Goal: Information Seeking & Learning: Learn about a topic

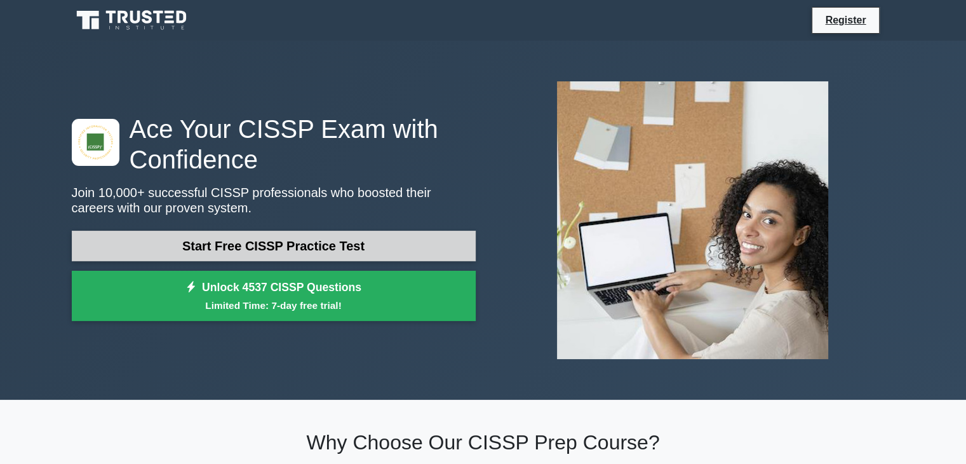
click at [269, 245] on link "Start Free CISSP Practice Test" at bounding box center [274, 246] width 404 height 30
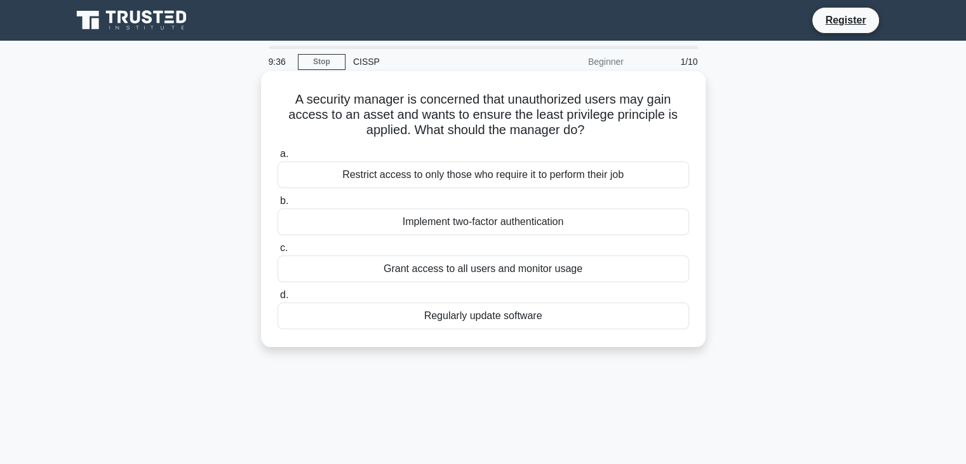
click at [354, 177] on div "Restrict access to only those who require it to perform their job" at bounding box center [484, 174] width 412 height 27
click at [278, 158] on input "a. Restrict access to only those who require it to perform their job" at bounding box center [278, 154] width 0 height 8
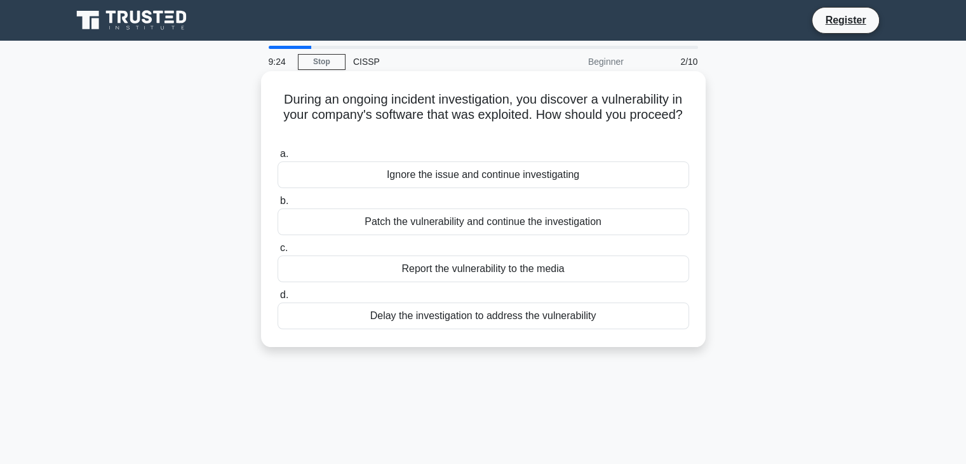
click at [427, 224] on div "Patch the vulnerability and continue the investigation" at bounding box center [484, 221] width 412 height 27
click at [278, 205] on input "b. Patch the vulnerability and continue the investigation" at bounding box center [278, 201] width 0 height 8
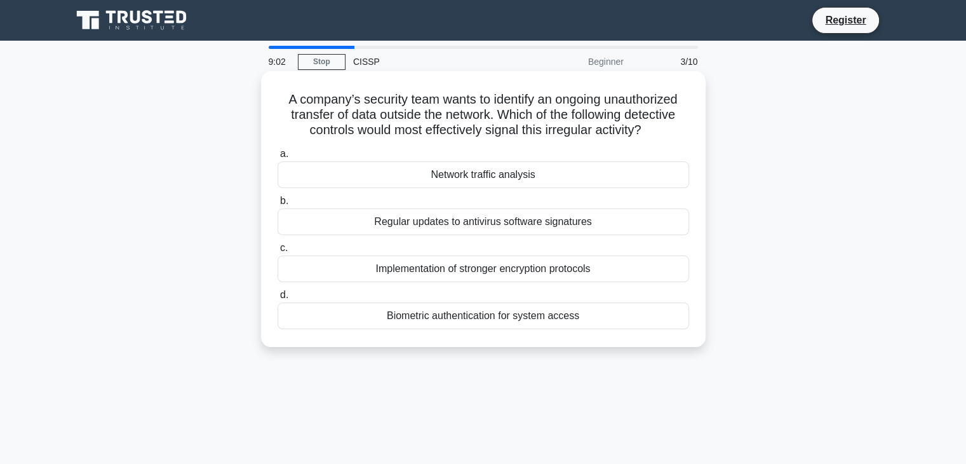
click at [473, 180] on div "Network traffic analysis" at bounding box center [484, 174] width 412 height 27
click at [278, 158] on input "a. Network traffic analysis" at bounding box center [278, 154] width 0 height 8
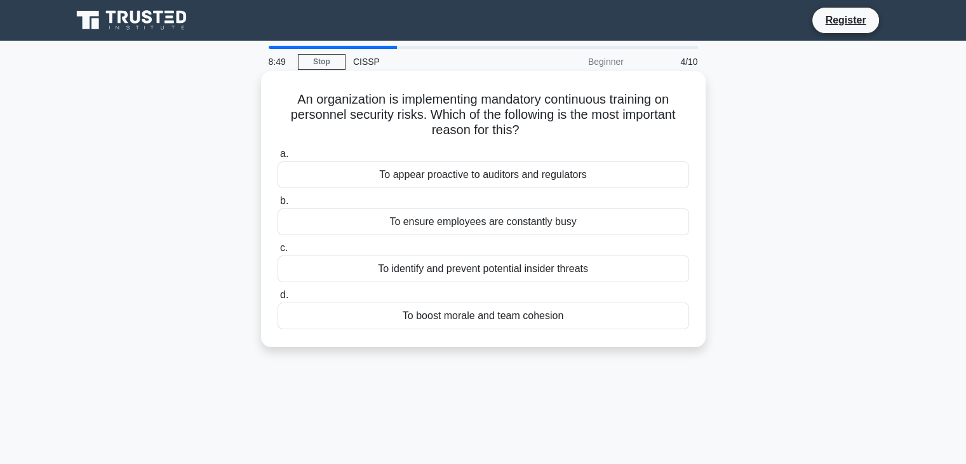
click at [452, 274] on div "To identify and prevent potential insider threats" at bounding box center [484, 268] width 412 height 27
click at [278, 252] on input "c. To identify and prevent potential insider threats" at bounding box center [278, 248] width 0 height 8
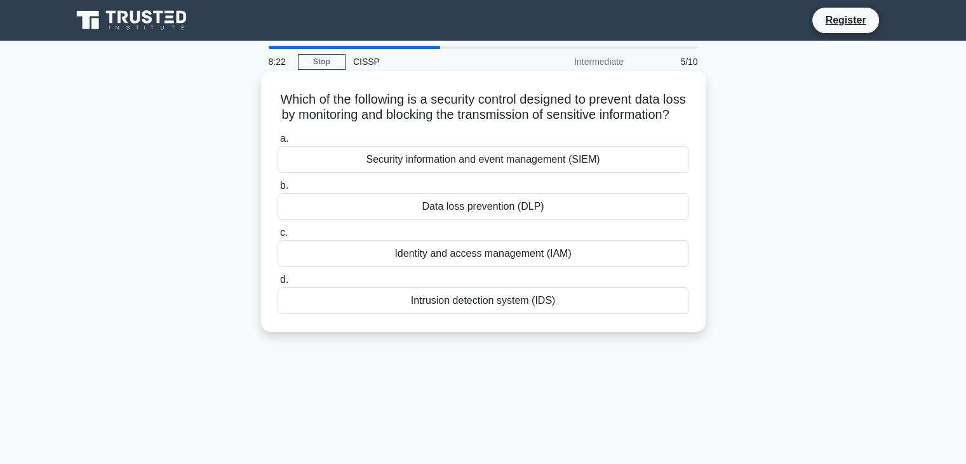
click at [455, 220] on div "Data loss prevention (DLP)" at bounding box center [484, 206] width 412 height 27
click at [278, 190] on input "b. Data loss prevention (DLP)" at bounding box center [278, 186] width 0 height 8
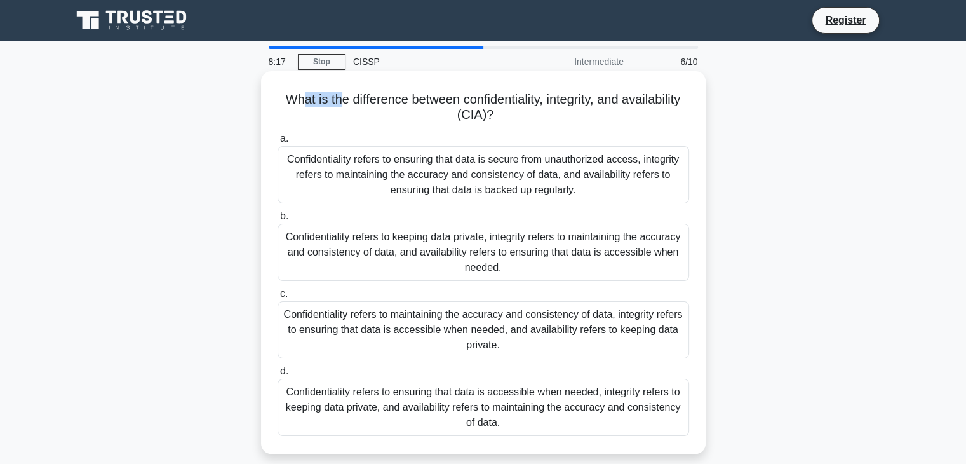
drag, startPoint x: 333, startPoint y: 89, endPoint x: 293, endPoint y: 97, distance: 40.7
click at [293, 97] on div "What is the difference between confidentiality, integrity, and availability (CI…" at bounding box center [483, 262] width 434 height 372
click at [293, 97] on h5 "What is the difference between confidentiality, integrity, and availability (CI…" at bounding box center [483, 107] width 414 height 32
click at [362, 245] on div "Confidentiality refers to keeping data private, integrity refers to maintaining…" at bounding box center [484, 252] width 412 height 57
click at [278, 220] on input "b. Confidentiality refers to keeping data private, integrity refers to maintain…" at bounding box center [278, 216] width 0 height 8
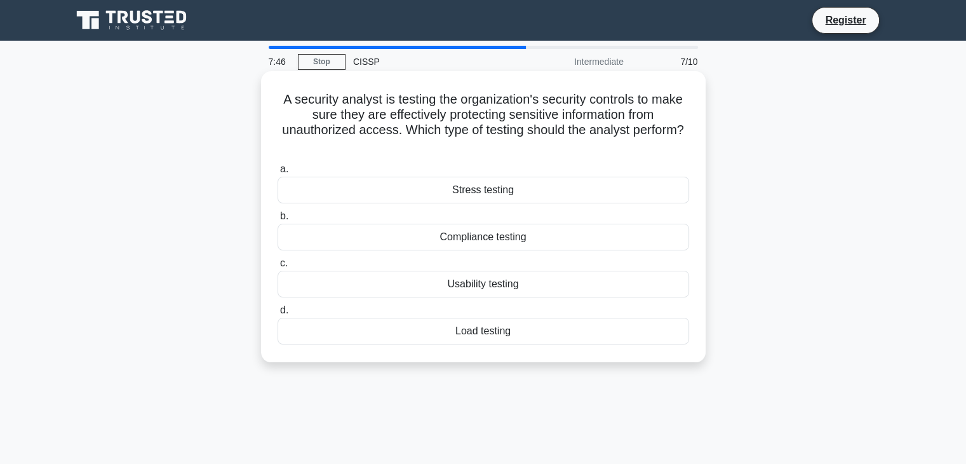
click at [445, 241] on div "Compliance testing" at bounding box center [484, 237] width 412 height 27
click at [278, 220] on input "b. Compliance testing" at bounding box center [278, 216] width 0 height 8
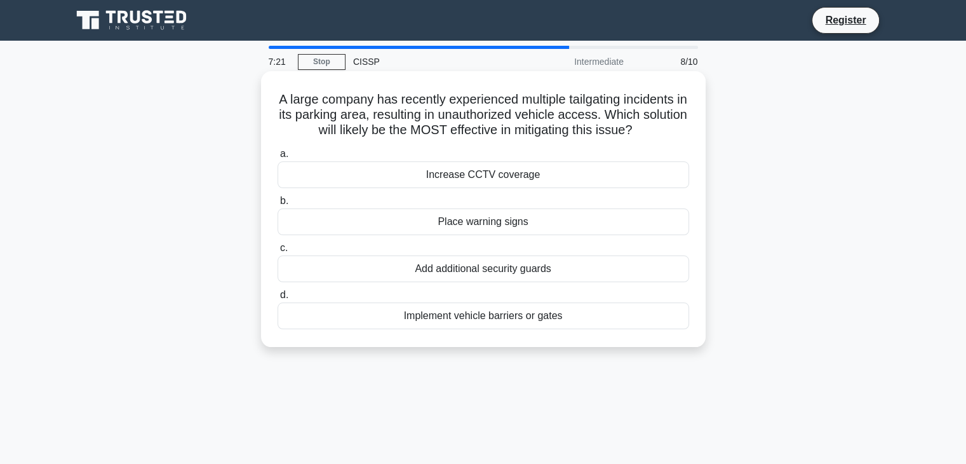
click at [447, 316] on div "Implement vehicle barriers or gates" at bounding box center [484, 315] width 412 height 27
click at [278, 299] on input "d. Implement vehicle barriers or gates" at bounding box center [278, 295] width 0 height 8
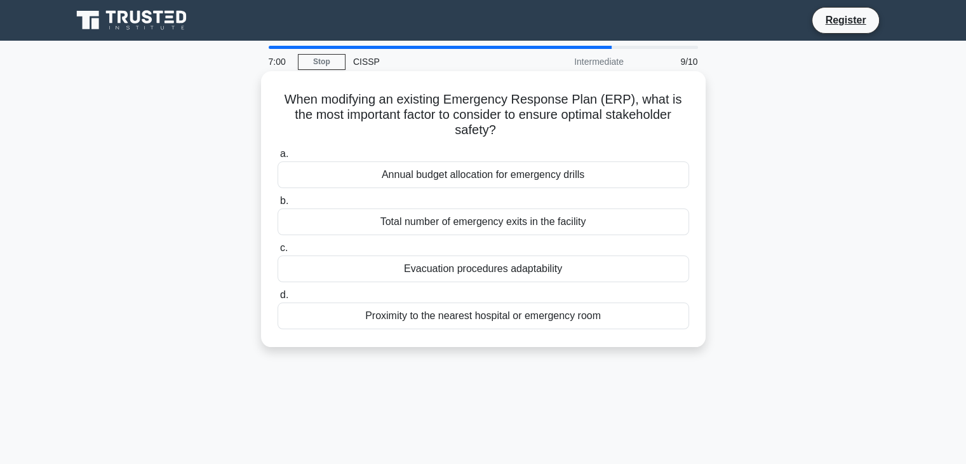
click at [436, 178] on div "Annual budget allocation for emergency drills" at bounding box center [484, 174] width 412 height 27
click at [278, 158] on input "a. Annual budget allocation for emergency drills" at bounding box center [278, 154] width 0 height 8
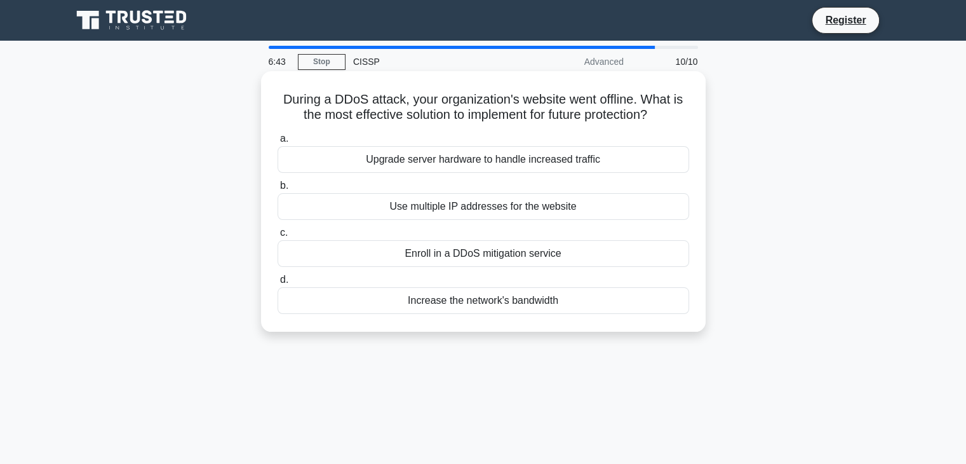
click at [443, 250] on div "Enroll in a DDoS mitigation service" at bounding box center [484, 253] width 412 height 27
click at [278, 237] on input "c. Enroll in a DDoS mitigation service" at bounding box center [278, 233] width 0 height 8
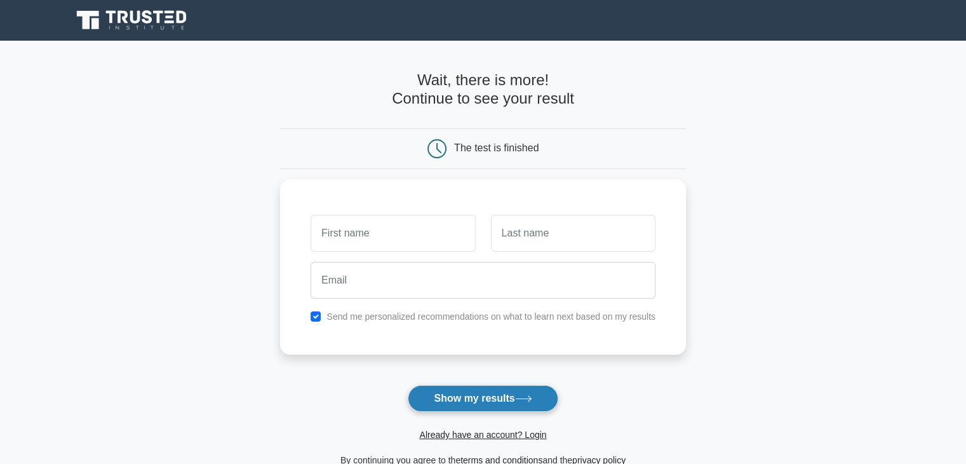
click at [492, 394] on button "Show my results" at bounding box center [483, 398] width 150 height 27
click at [319, 312] on input "checkbox" at bounding box center [316, 313] width 10 height 10
checkbox input "false"
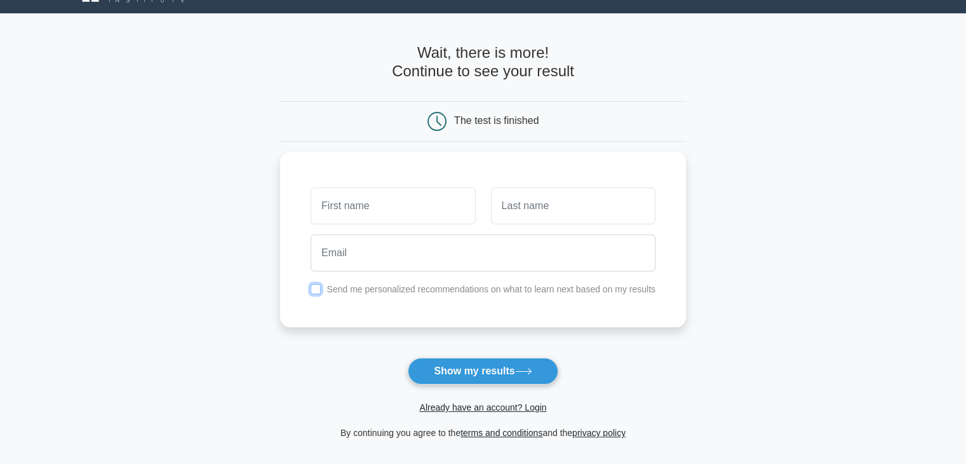
scroll to position [28, 0]
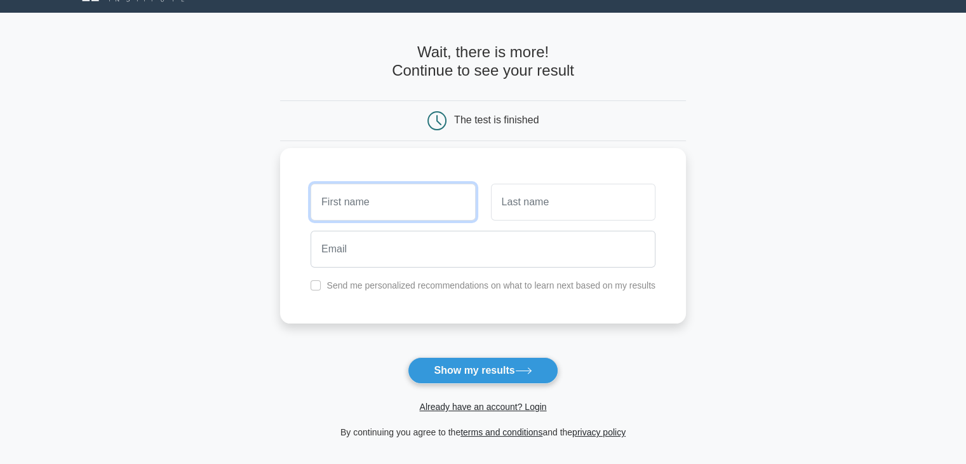
click at [373, 204] on input "text" at bounding box center [393, 202] width 164 height 37
type input "Garrett"
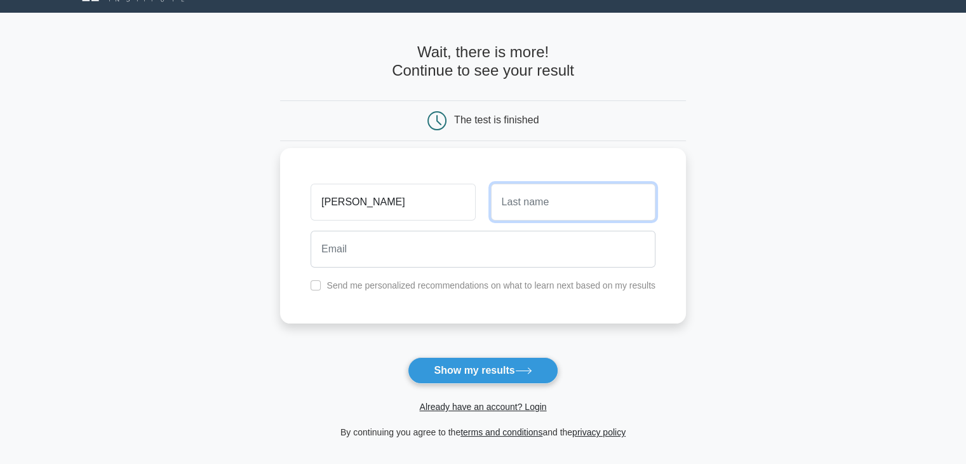
click at [530, 212] on input "text" at bounding box center [573, 202] width 164 height 37
type input "O'Leary"
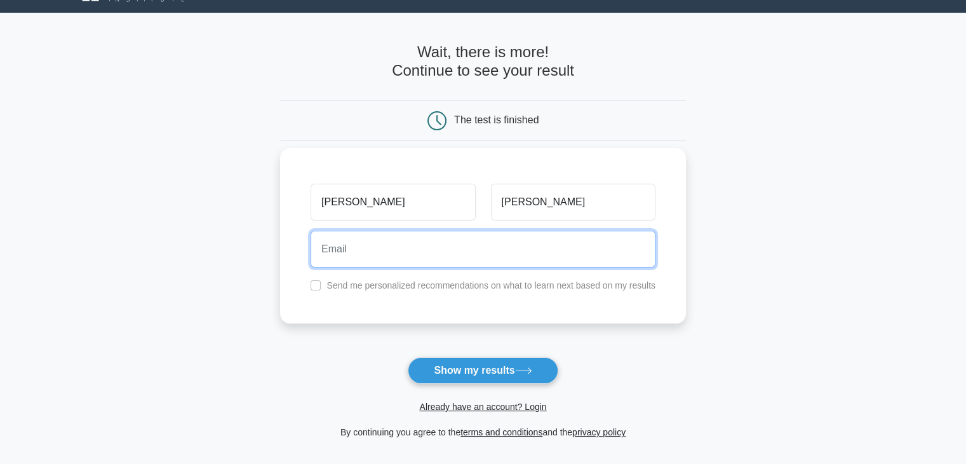
click at [456, 246] on input "email" at bounding box center [483, 249] width 345 height 37
type input "0"
type input "g"
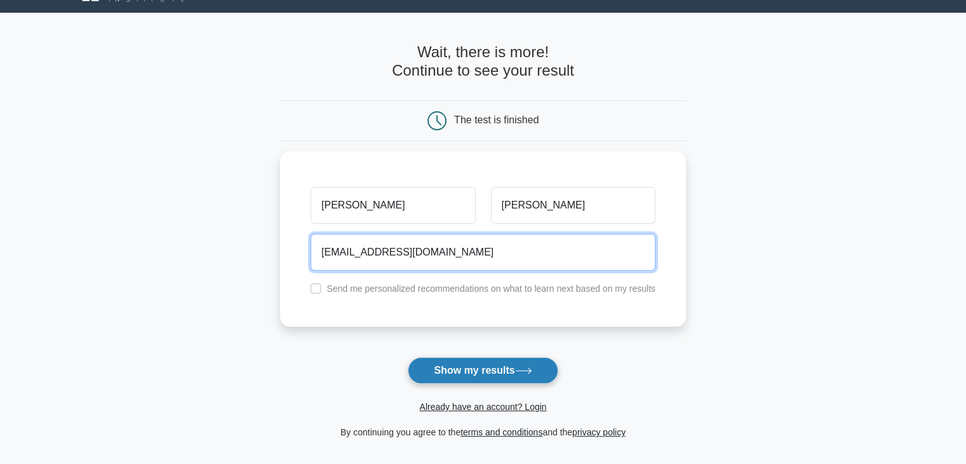
type input "goleary0502@panther.chaffey.edu"
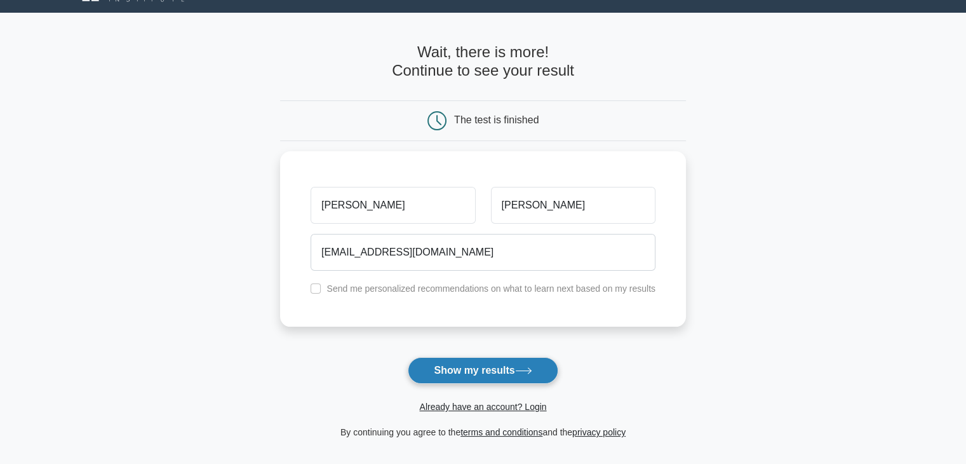
click at [465, 361] on button "Show my results" at bounding box center [483, 370] width 150 height 27
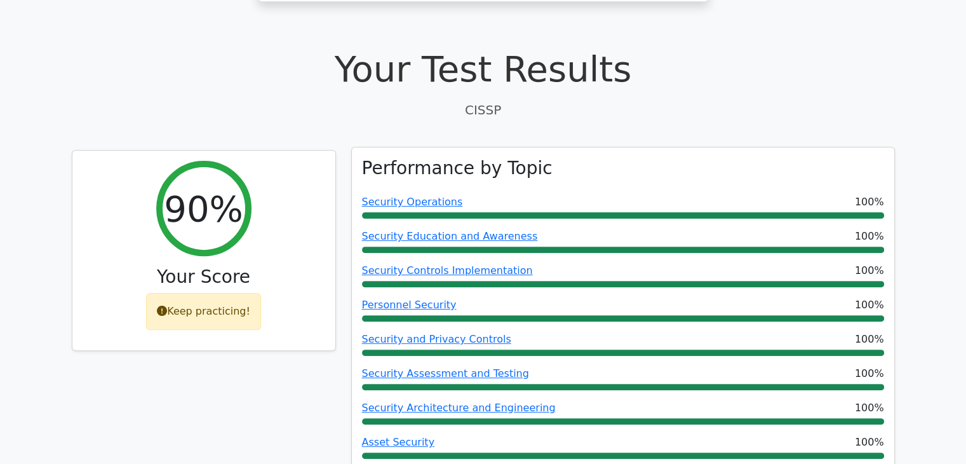
scroll to position [384, 0]
